Goal: Transaction & Acquisition: Purchase product/service

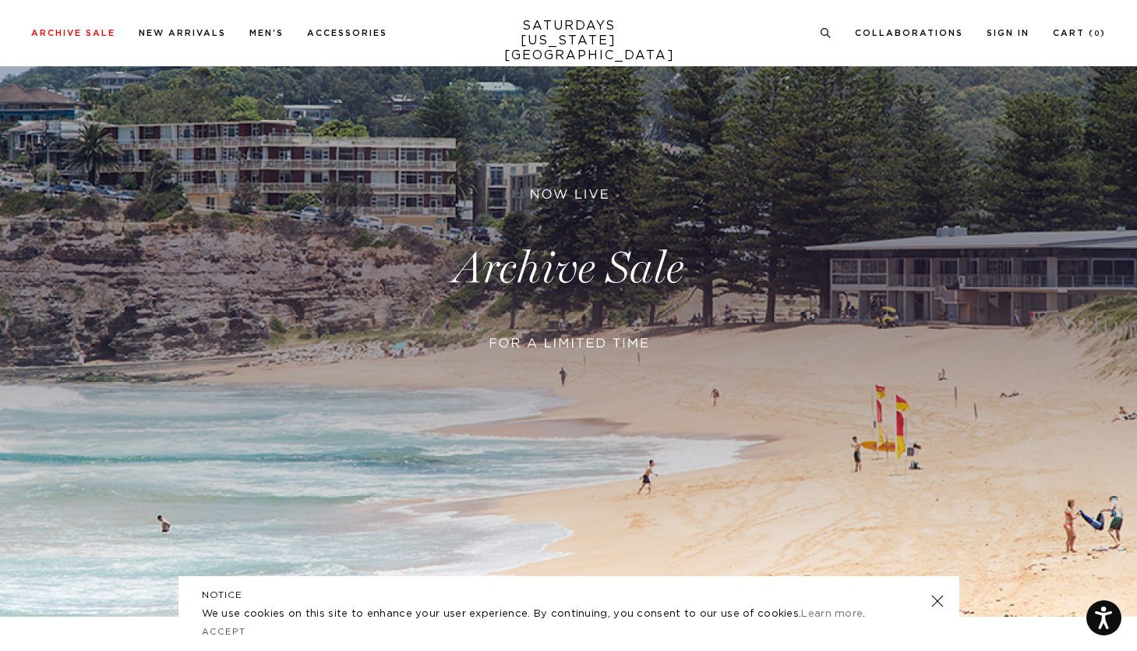
scroll to position [221, 0]
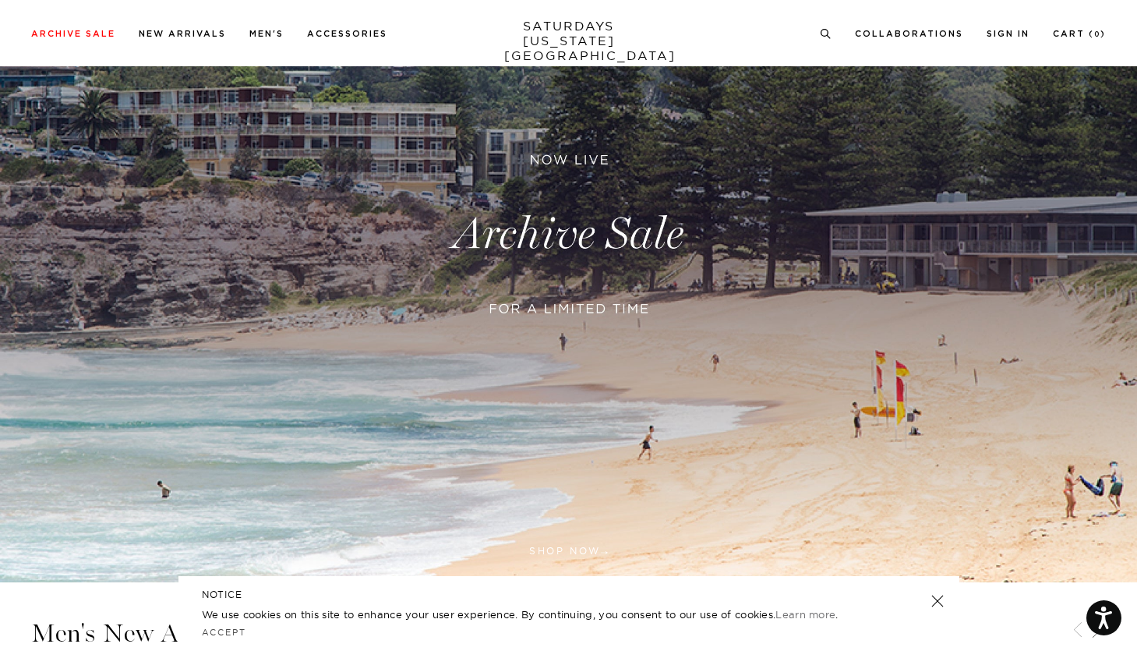
click at [941, 602] on link at bounding box center [937, 601] width 22 height 22
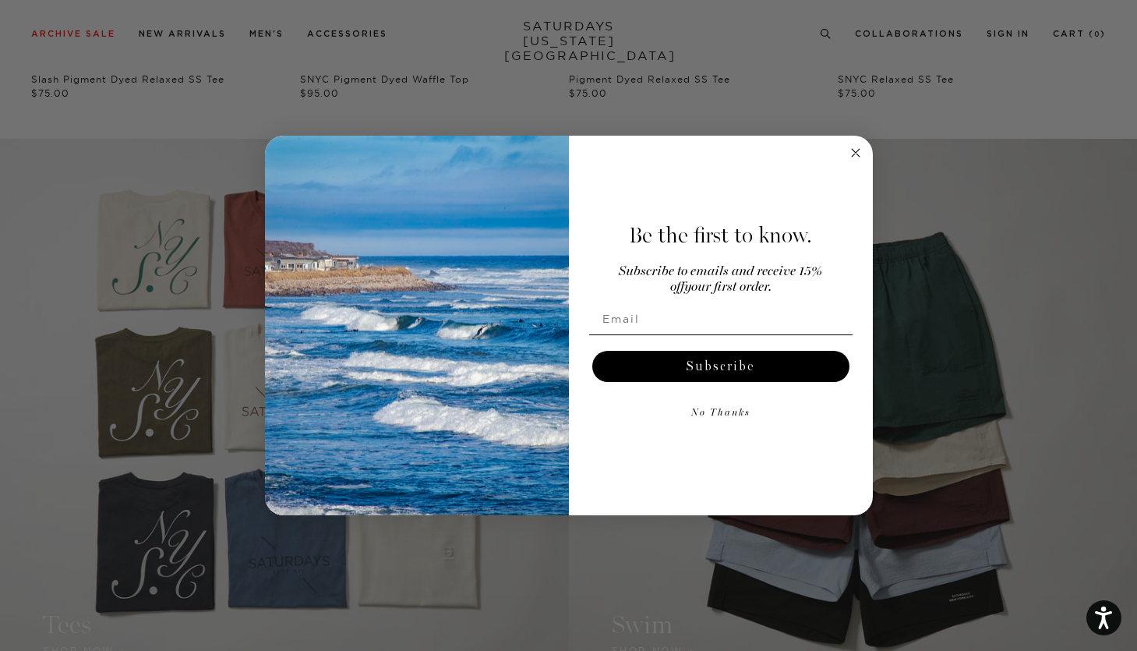
scroll to position [1182, 0]
click at [857, 154] on icon "Close dialog" at bounding box center [856, 153] width 8 height 8
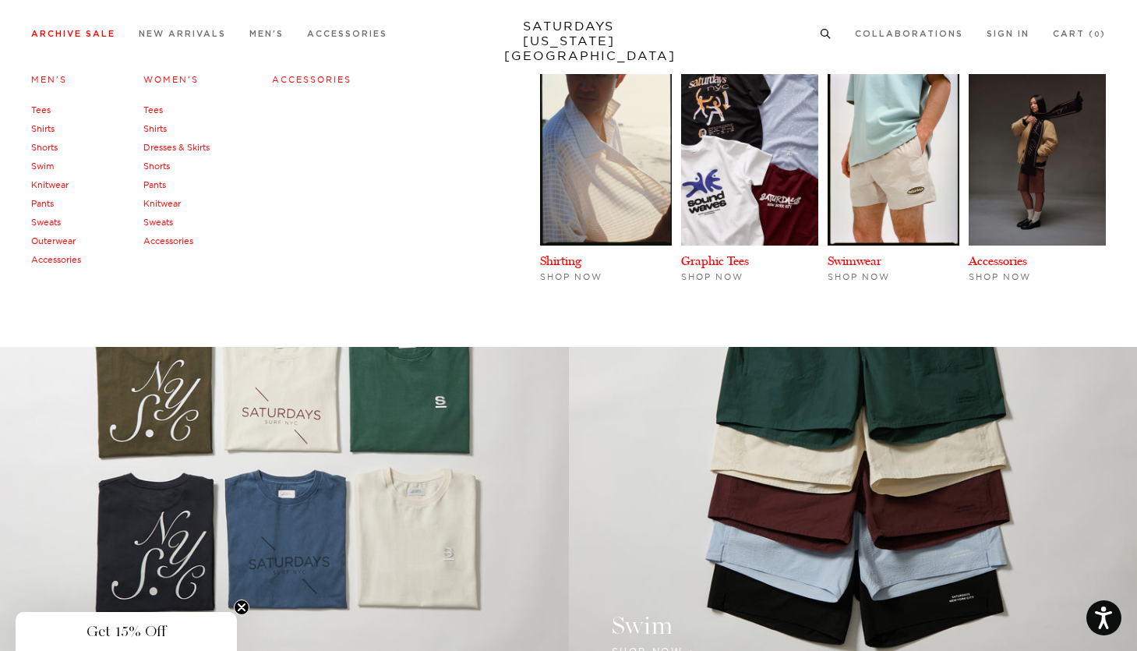
click at [95, 31] on link "Archive Sale" at bounding box center [73, 34] width 84 height 9
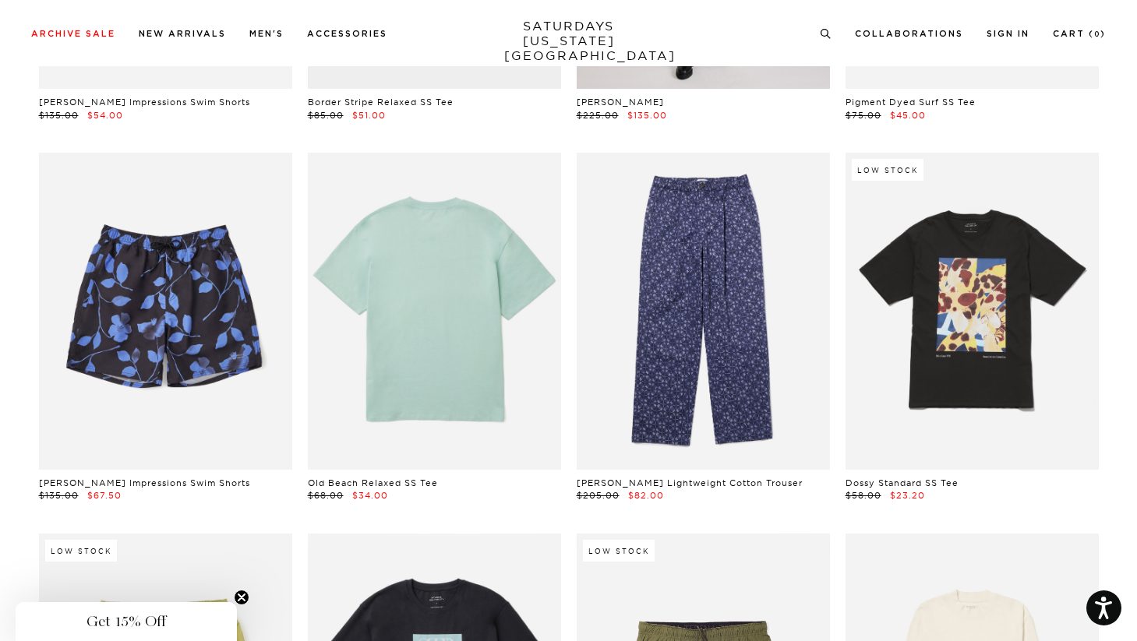
scroll to position [3434, 0]
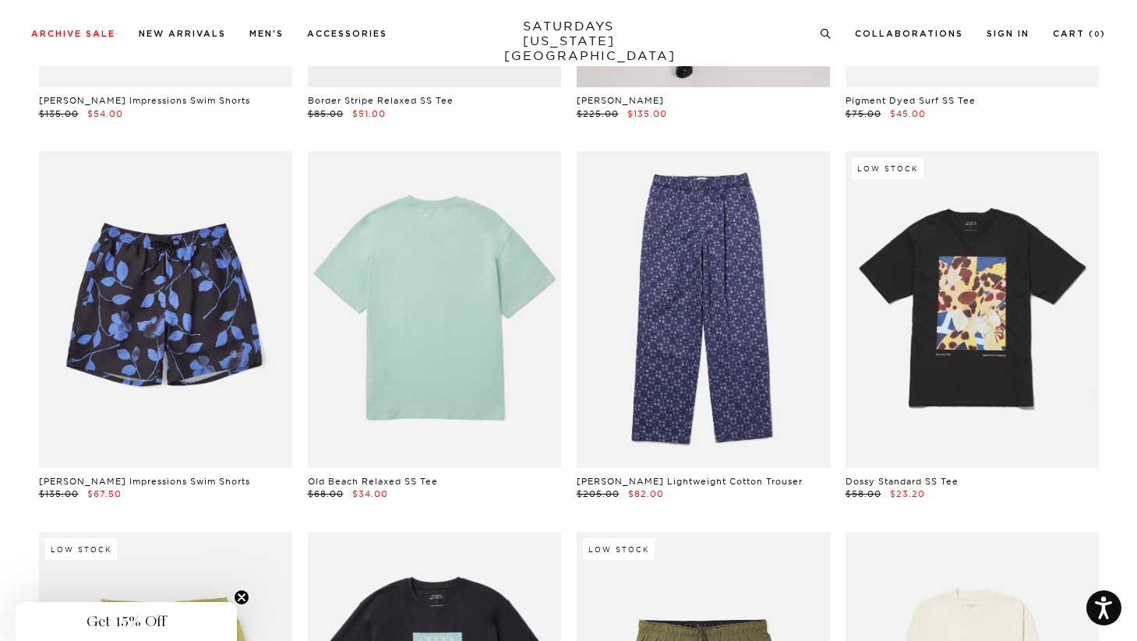
click at [492, 360] on link at bounding box center [434, 309] width 253 height 316
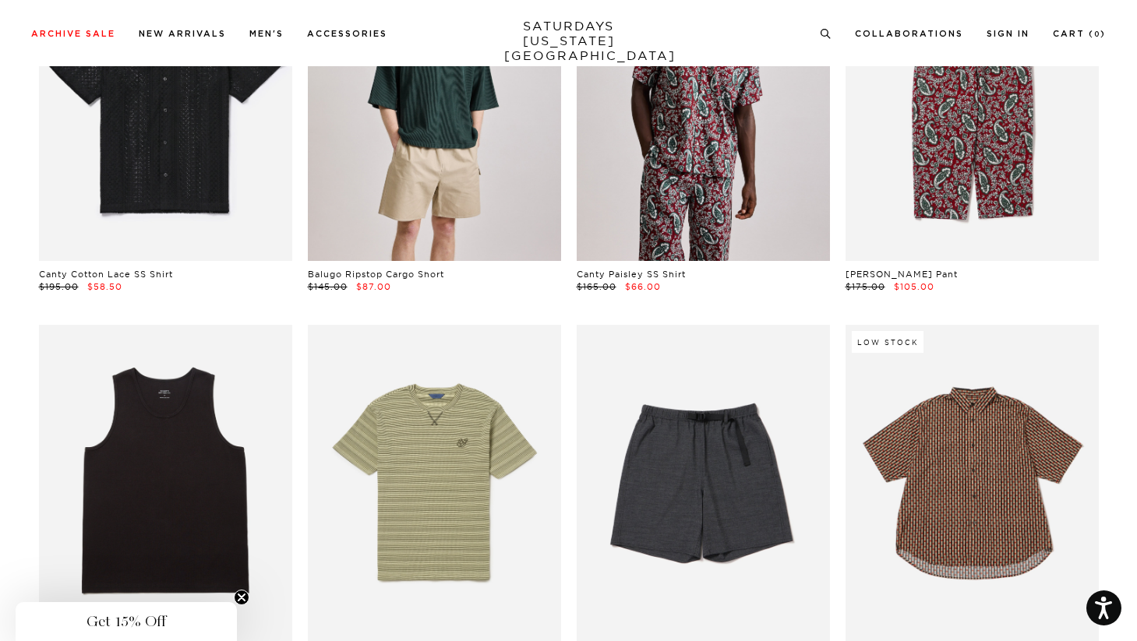
scroll to position [984, 0]
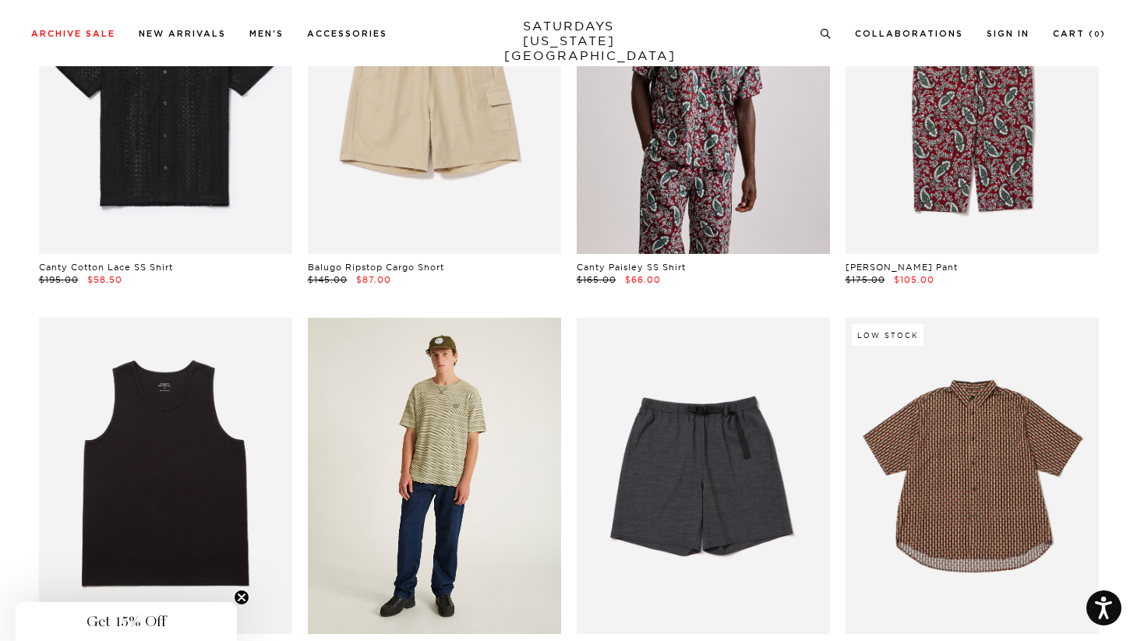
click at [454, 453] on link at bounding box center [434, 476] width 253 height 316
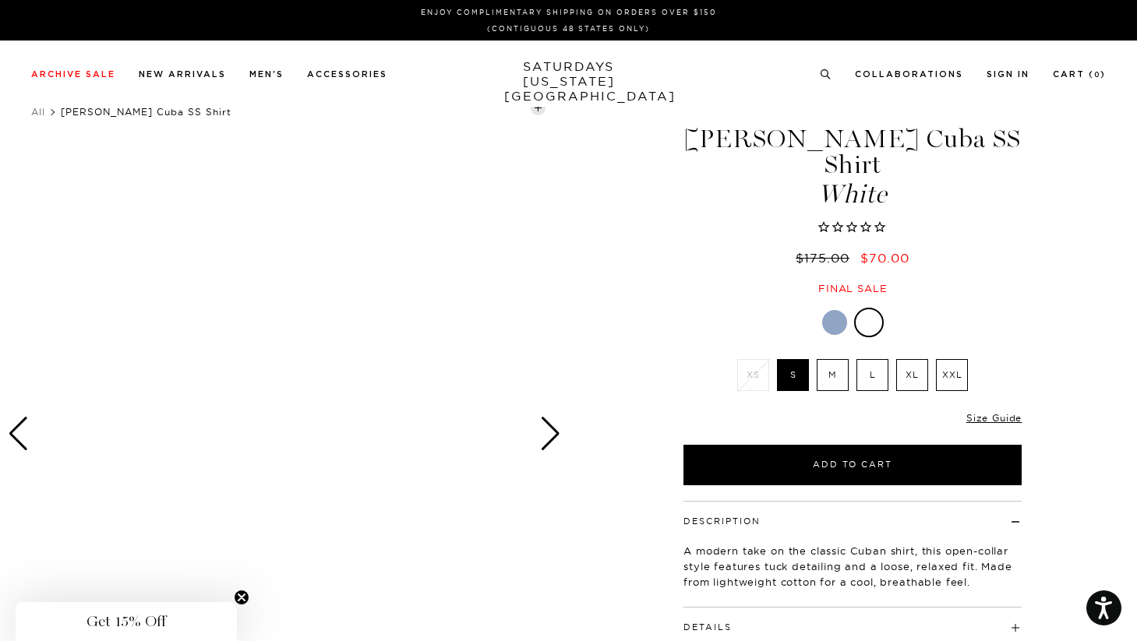
click at [878, 359] on label "L" at bounding box center [873, 375] width 32 height 32
click at [0, 0] on input "L" at bounding box center [0, 0] width 0 height 0
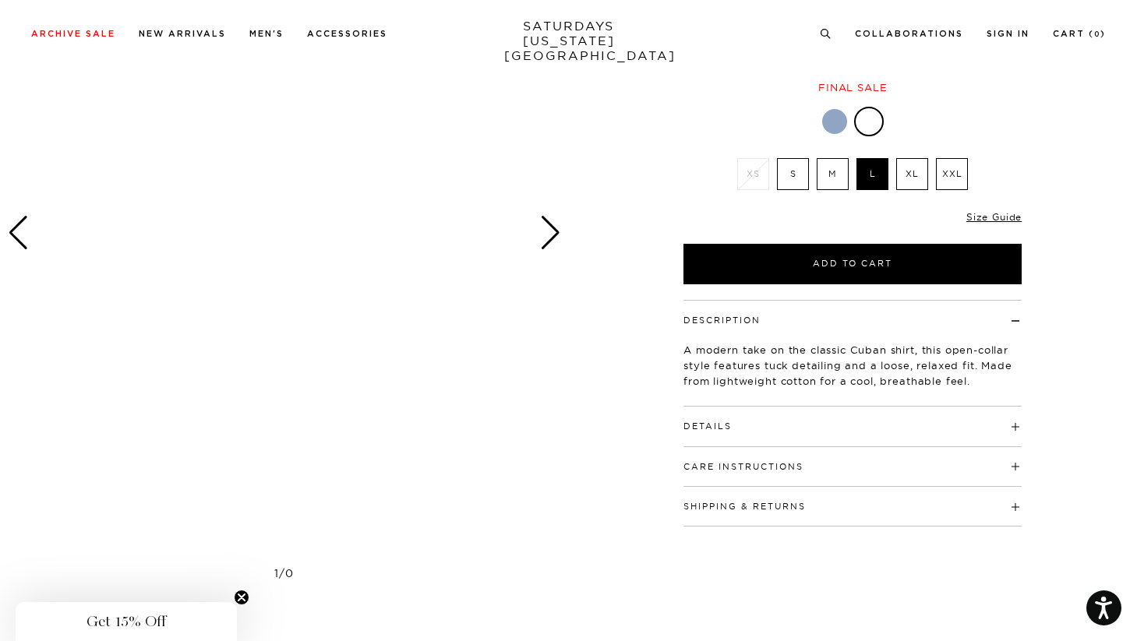
scroll to position [119, 0]
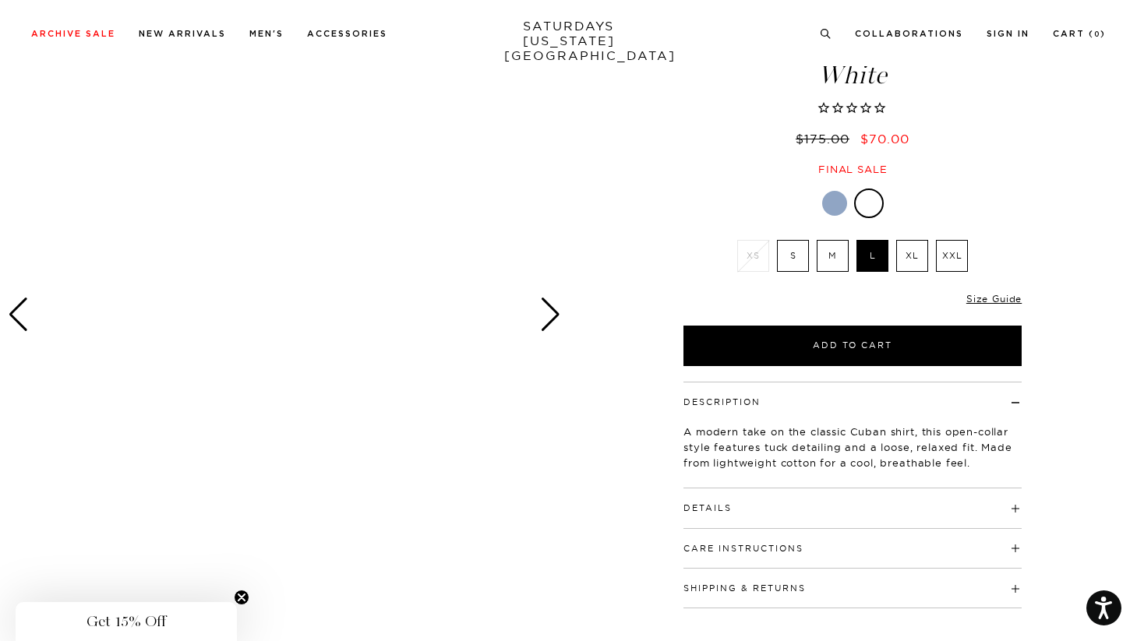
click at [542, 305] on div "Next slide" at bounding box center [550, 315] width 21 height 34
click at [550, 312] on div "Next slide" at bounding box center [550, 315] width 21 height 34
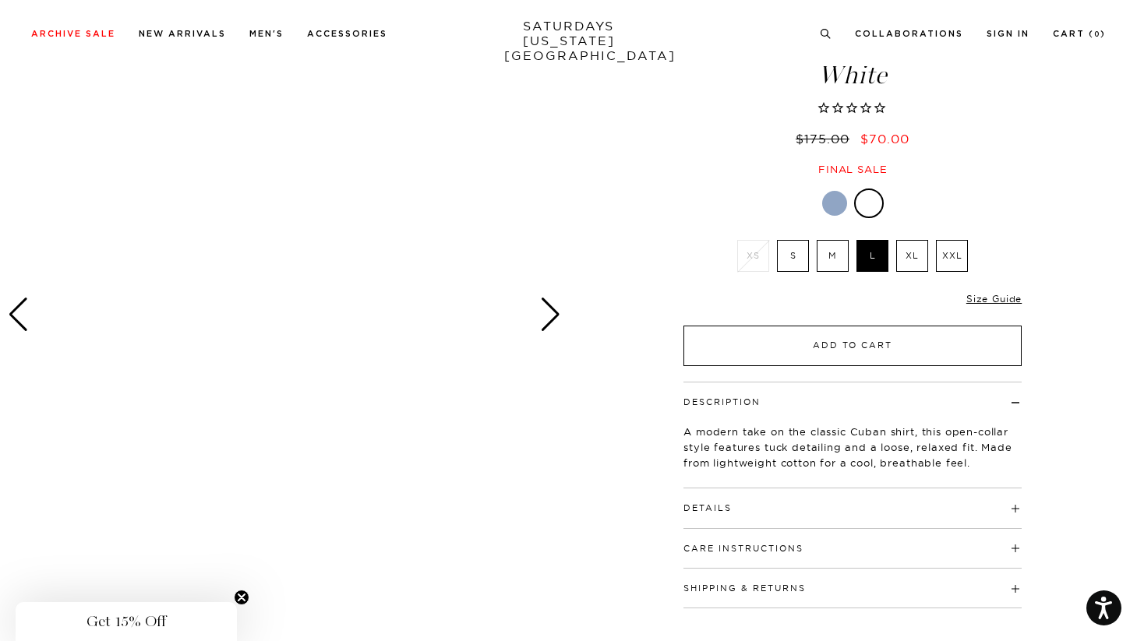
click at [827, 326] on button "Add to Cart" at bounding box center [853, 346] width 338 height 41
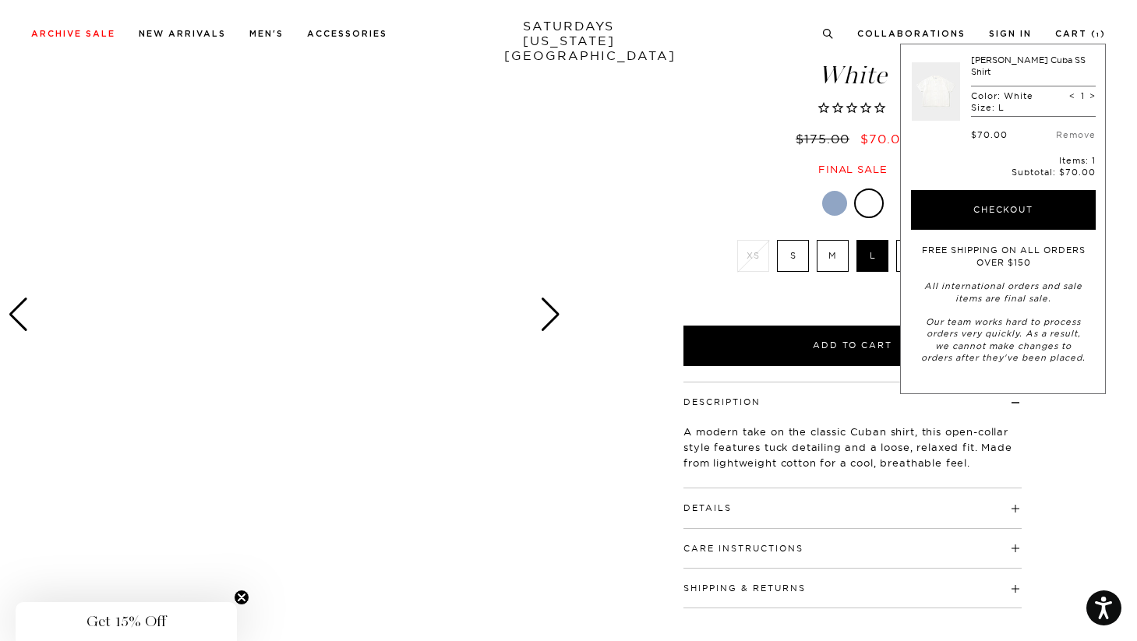
click at [759, 284] on div "Only 0 Left Size Guide" at bounding box center [853, 305] width 338 height 42
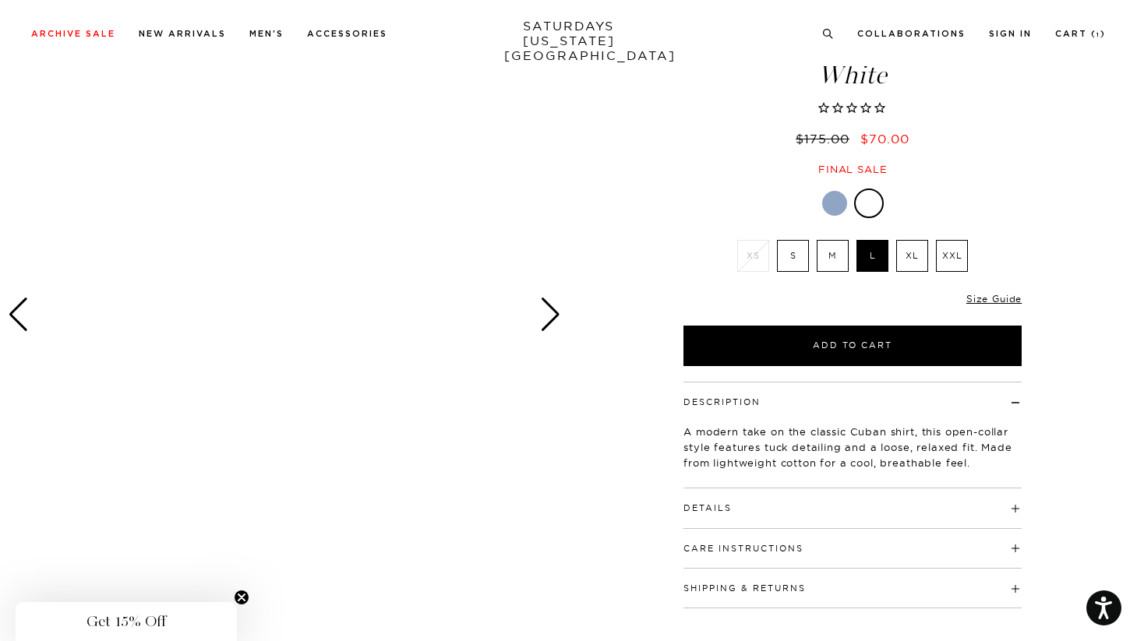
click at [836, 191] on div at bounding box center [834, 203] width 25 height 25
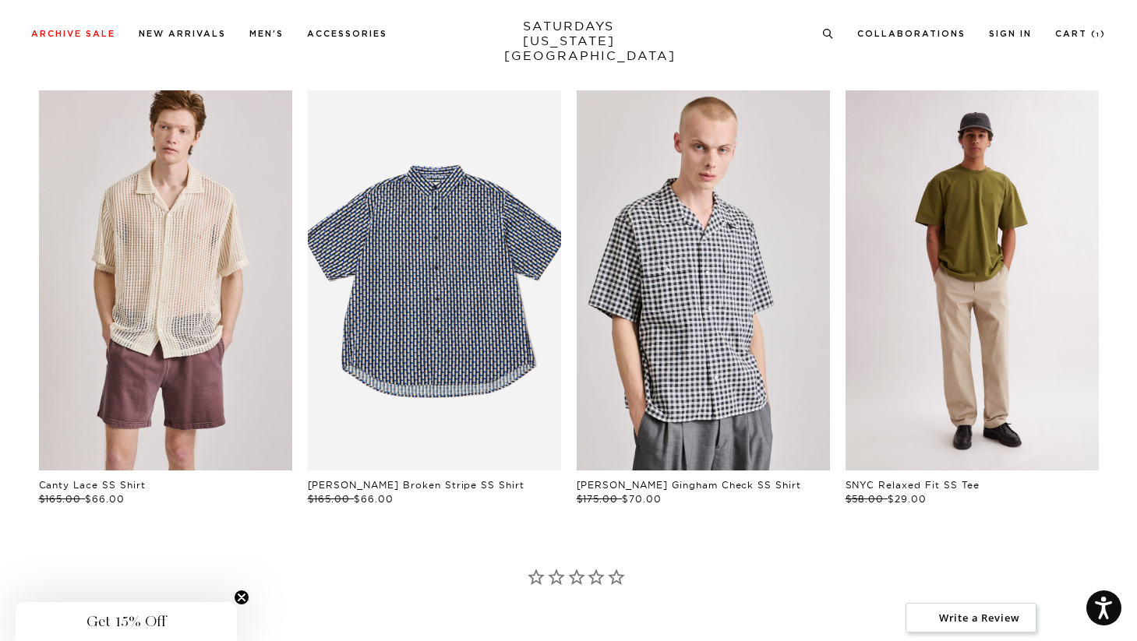
scroll to position [2920, 0]
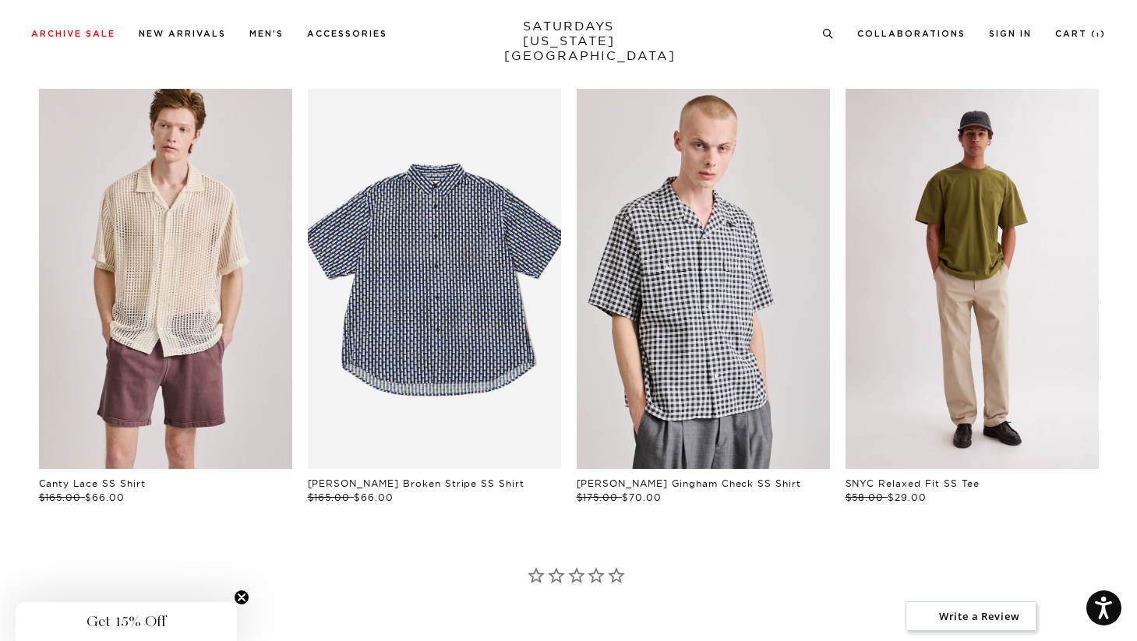
click at [957, 232] on link "files/M00029ST03-MAYFLY_02.jpg" at bounding box center [972, 279] width 253 height 380
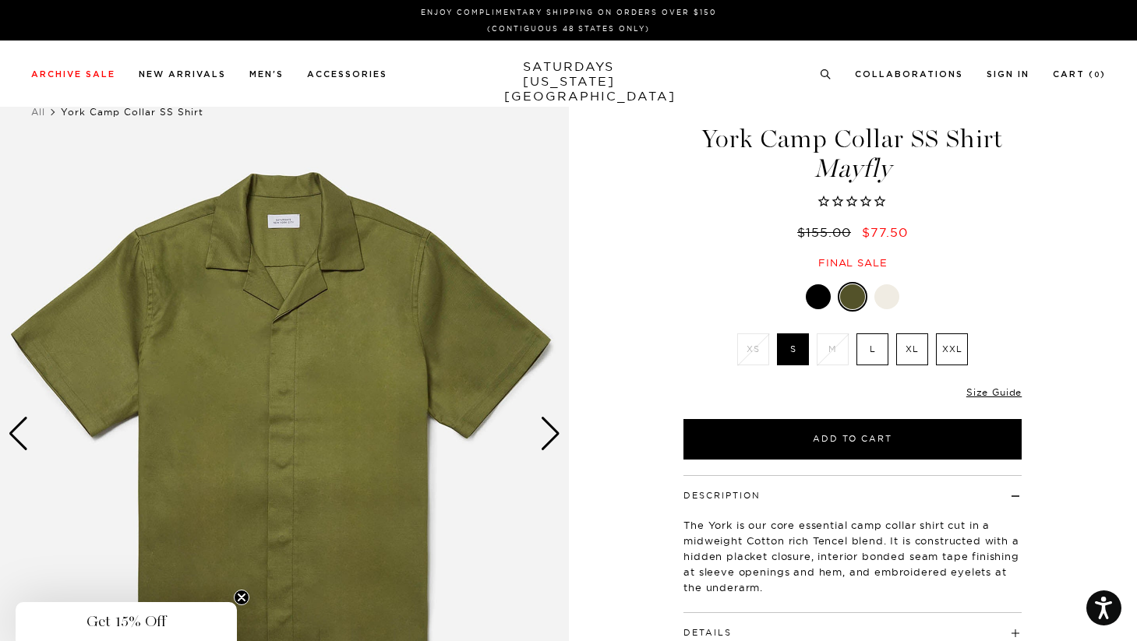
click at [919, 353] on label "XL" at bounding box center [912, 350] width 32 height 32
click at [0, 0] on input "XL" at bounding box center [0, 0] width 0 height 0
click at [871, 343] on label "L" at bounding box center [873, 350] width 32 height 32
click at [0, 0] on input "L" at bounding box center [0, 0] width 0 height 0
click at [1002, 392] on link "Size Guide" at bounding box center [993, 393] width 55 height 12
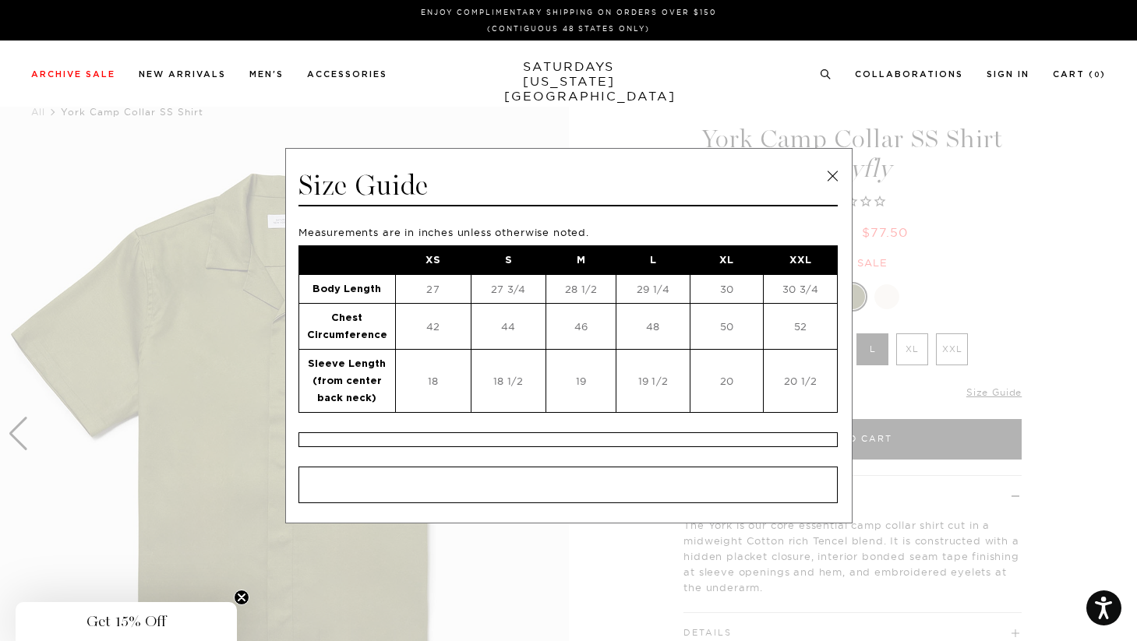
click at [834, 170] on link at bounding box center [832, 175] width 23 height 23
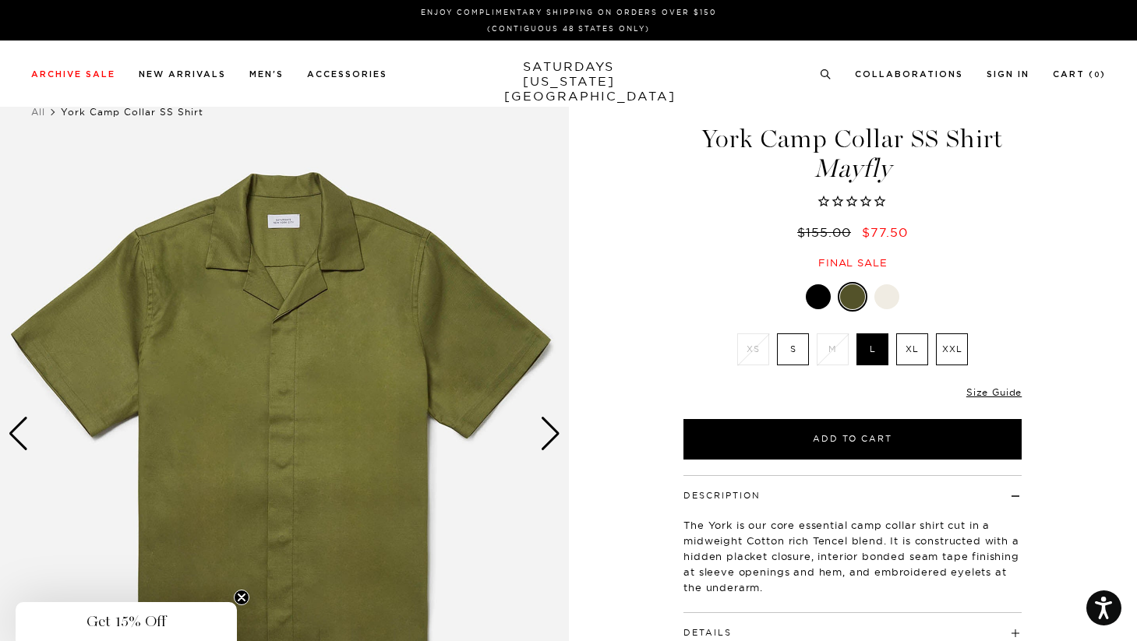
click at [818, 295] on div at bounding box center [818, 296] width 25 height 25
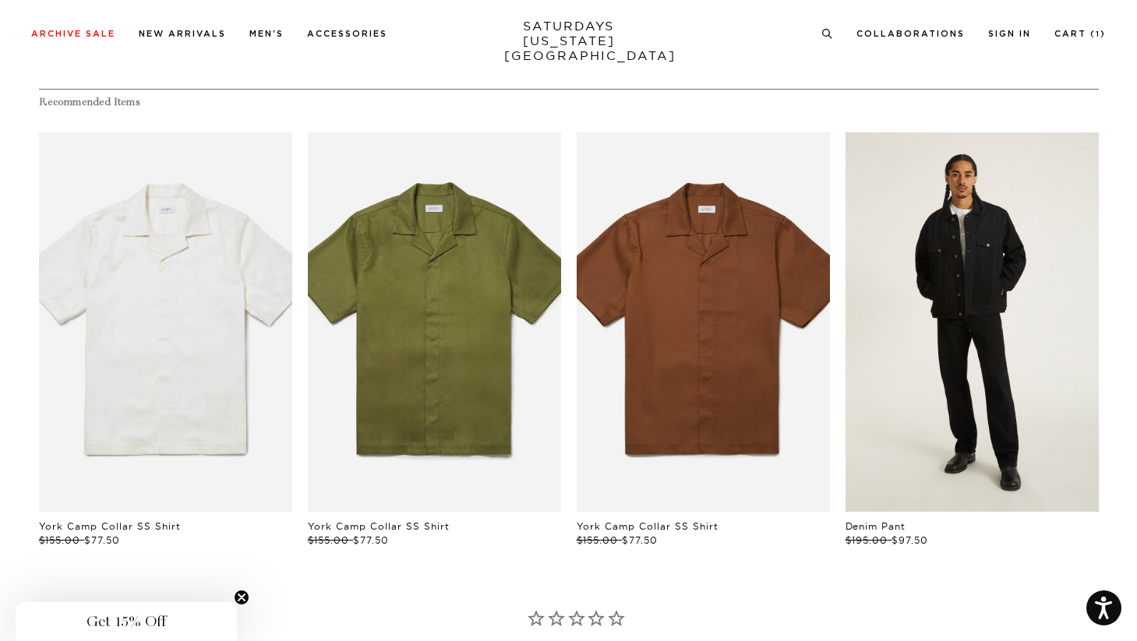
scroll to position [746, 0]
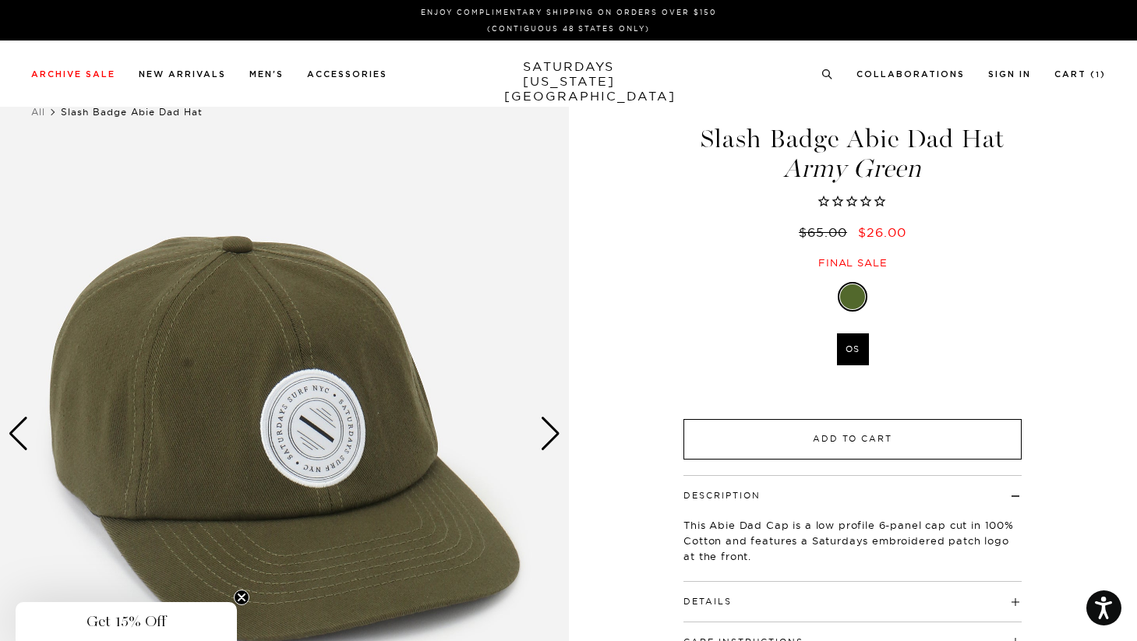
click at [811, 439] on button "Add to Cart" at bounding box center [853, 439] width 338 height 41
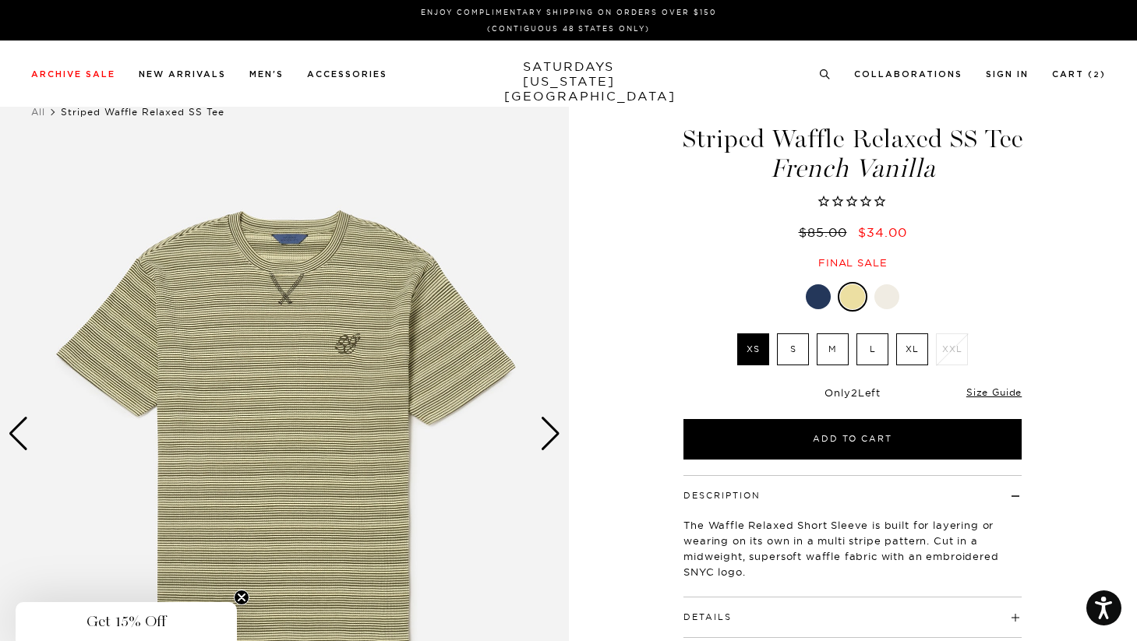
click at [882, 356] on label "L" at bounding box center [873, 350] width 32 height 32
click at [0, 0] on input "L" at bounding box center [0, 0] width 0 height 0
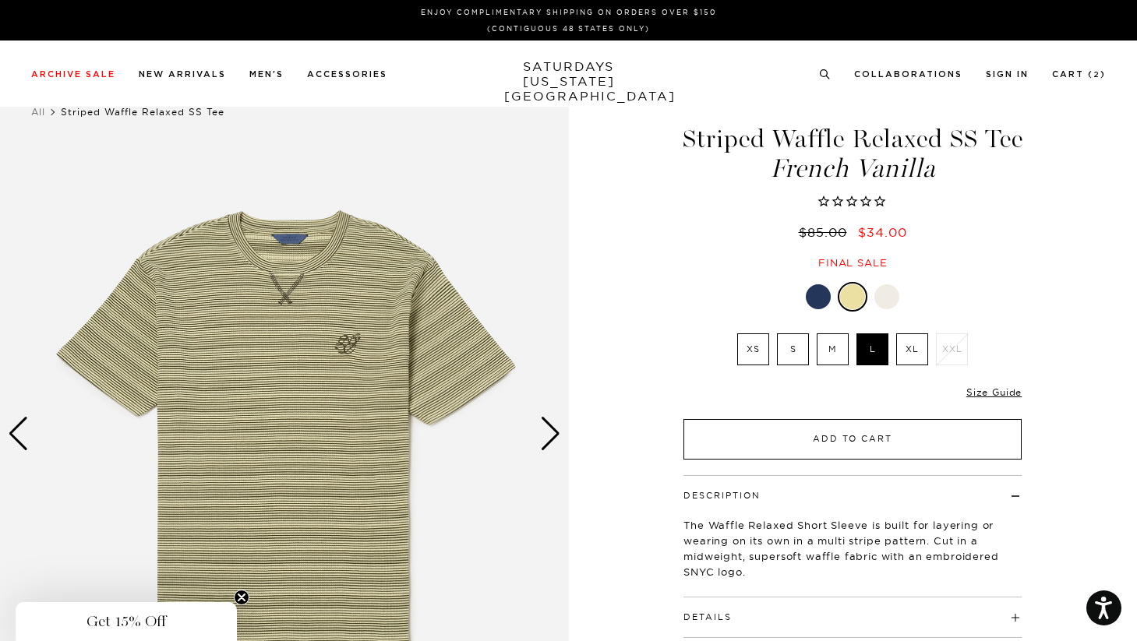
click at [955, 439] on button "Add to Cart" at bounding box center [853, 439] width 338 height 41
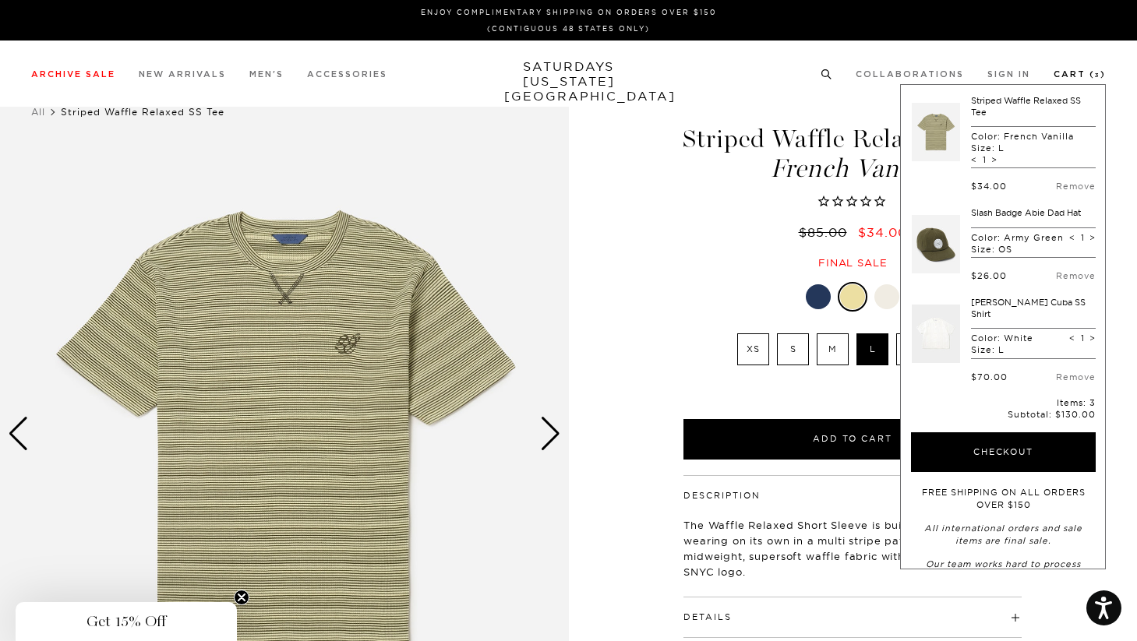
click at [1090, 74] on link "Cart ( 3 )" at bounding box center [1080, 74] width 52 height 9
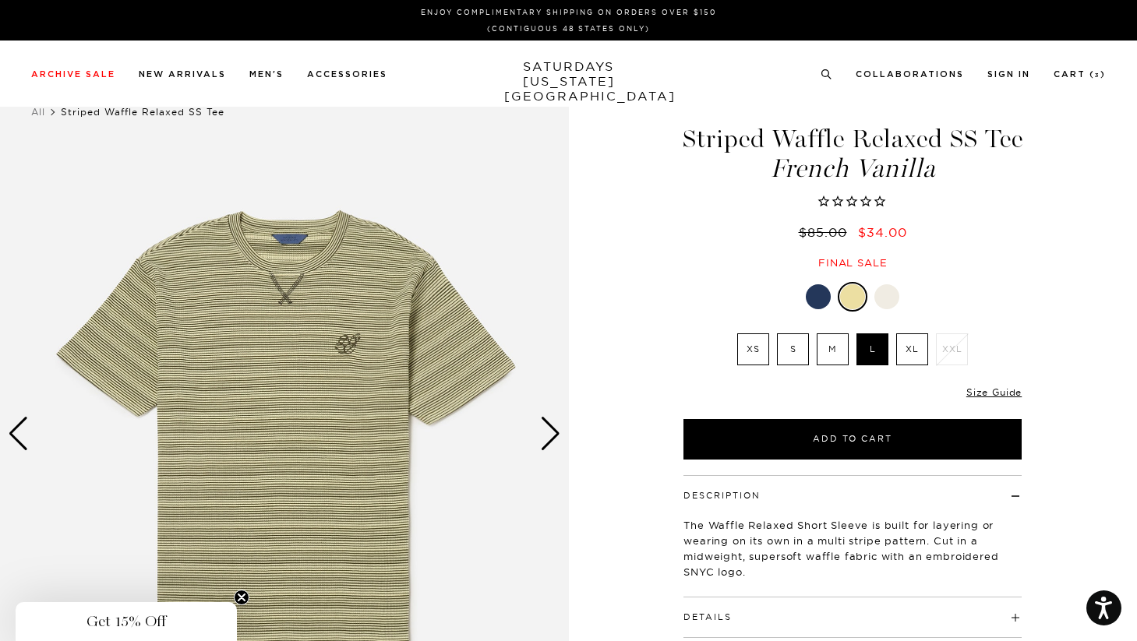
click at [892, 295] on div at bounding box center [886, 296] width 25 height 25
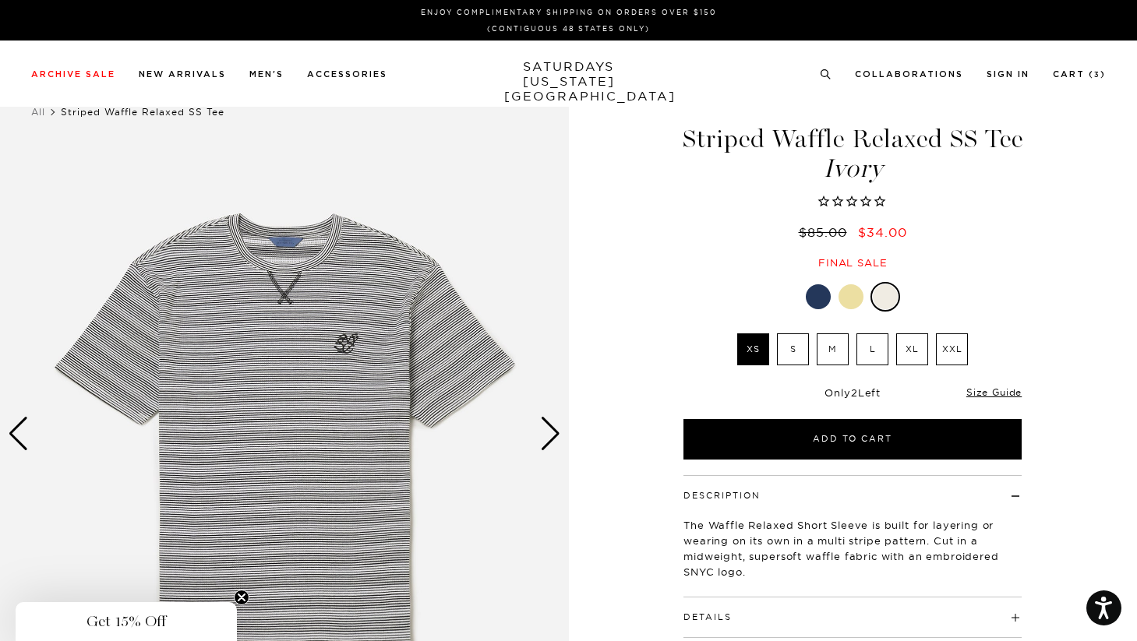
click at [828, 292] on div at bounding box center [818, 296] width 25 height 25
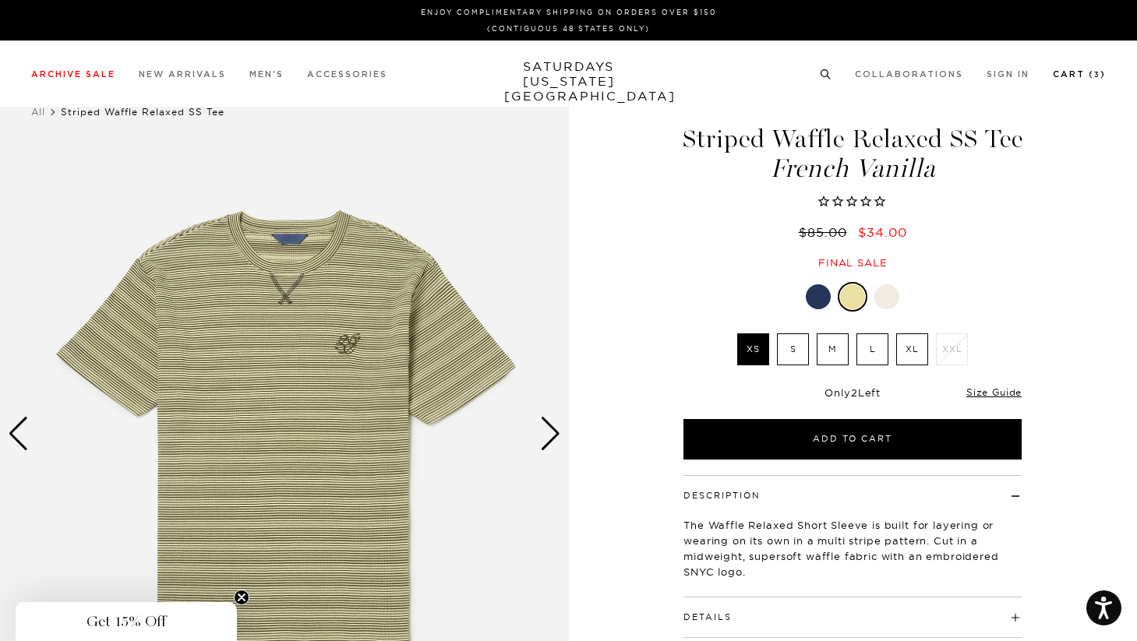
click at [1081, 76] on link "Cart ( 3 )" at bounding box center [1079, 74] width 53 height 9
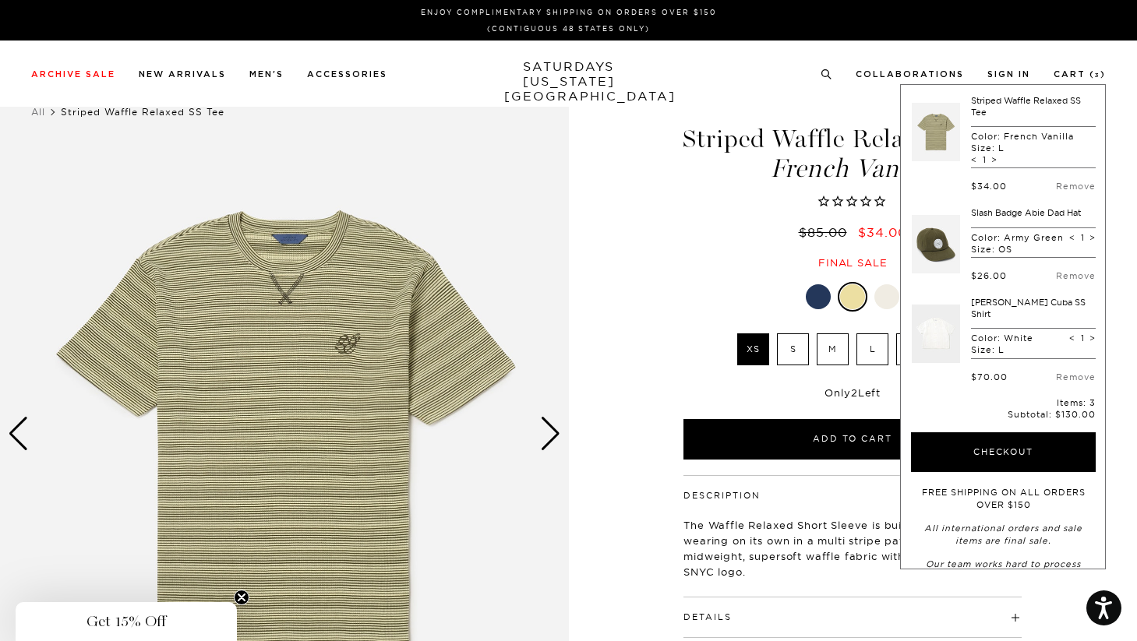
click at [936, 345] on link at bounding box center [936, 333] width 48 height 73
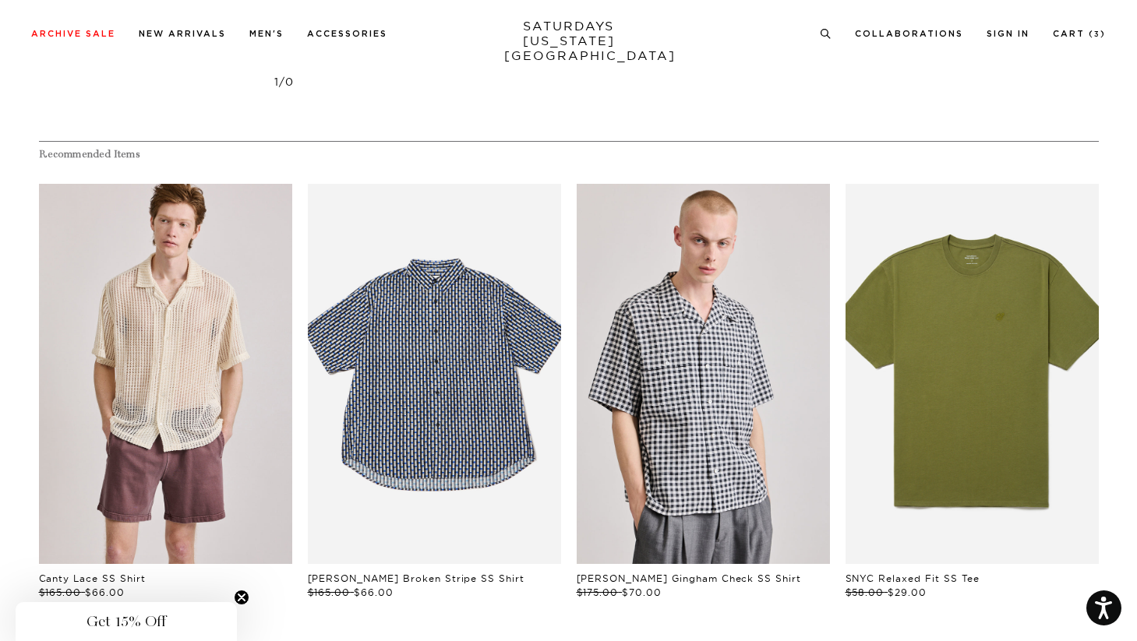
scroll to position [2832, 0]
